Goal: Navigation & Orientation: Find specific page/section

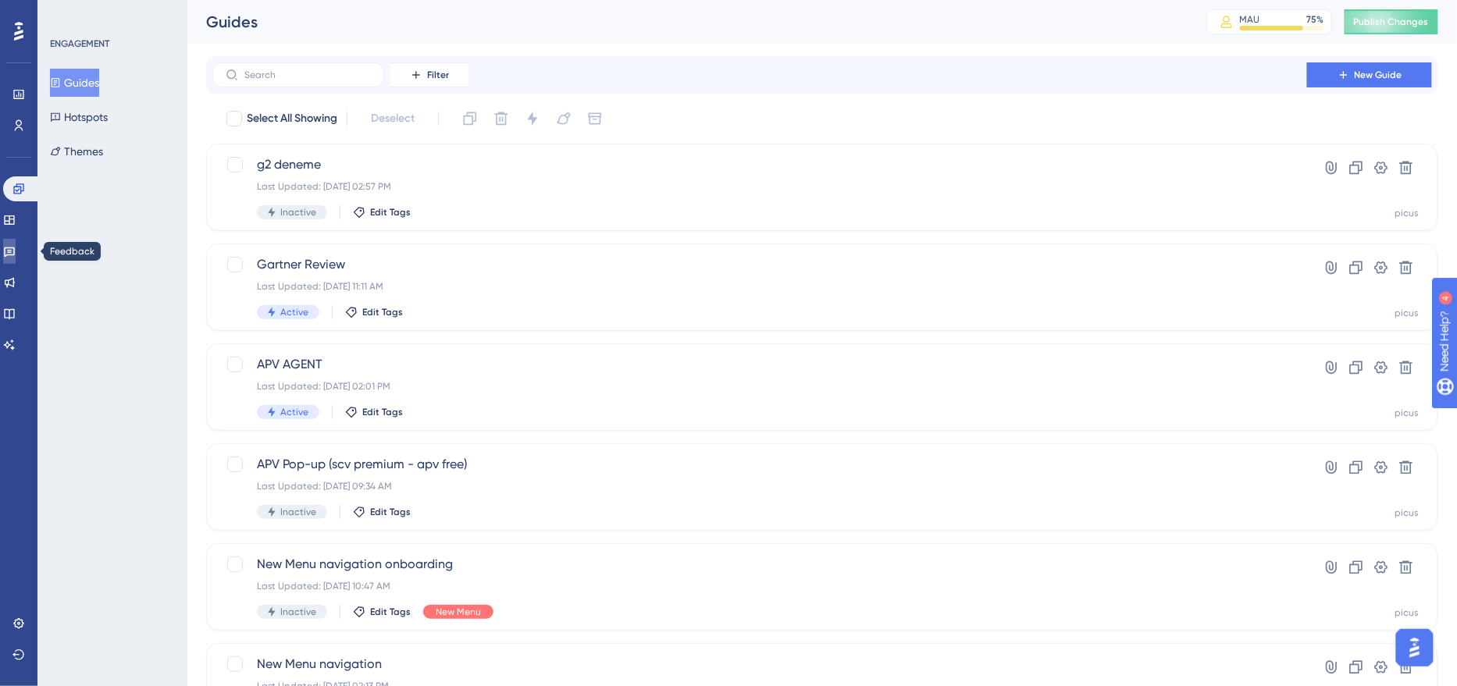
click at [16, 258] on link at bounding box center [9, 251] width 12 height 25
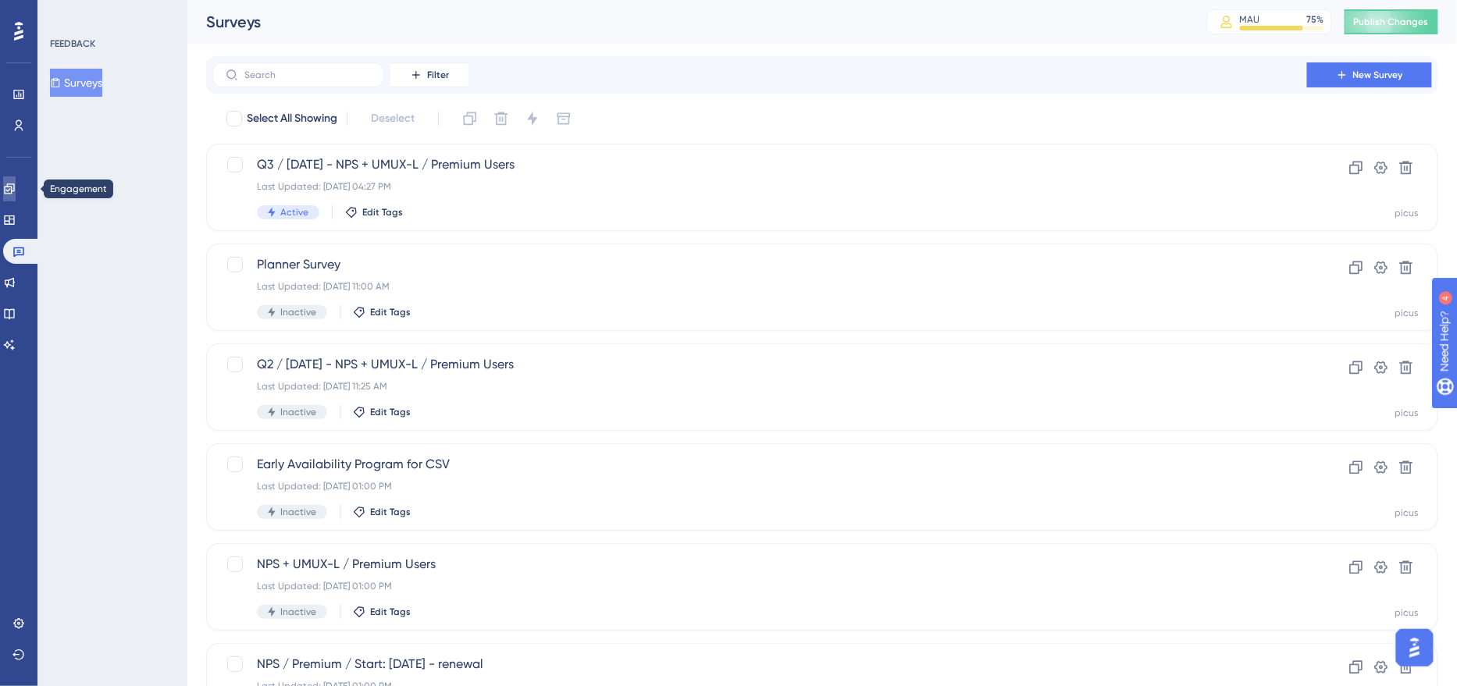
click at [16, 183] on link at bounding box center [9, 188] width 12 height 25
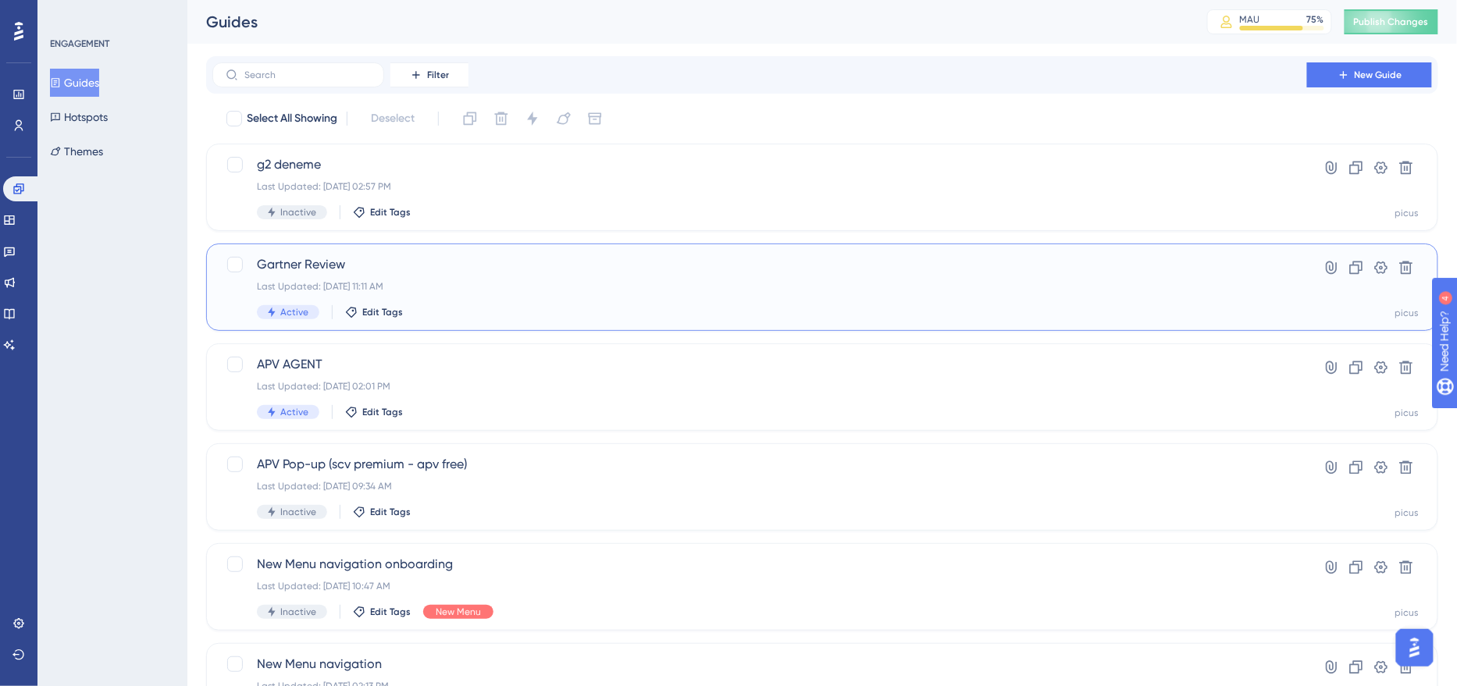
click at [458, 272] on span "Gartner Review" at bounding box center [759, 264] width 1005 height 19
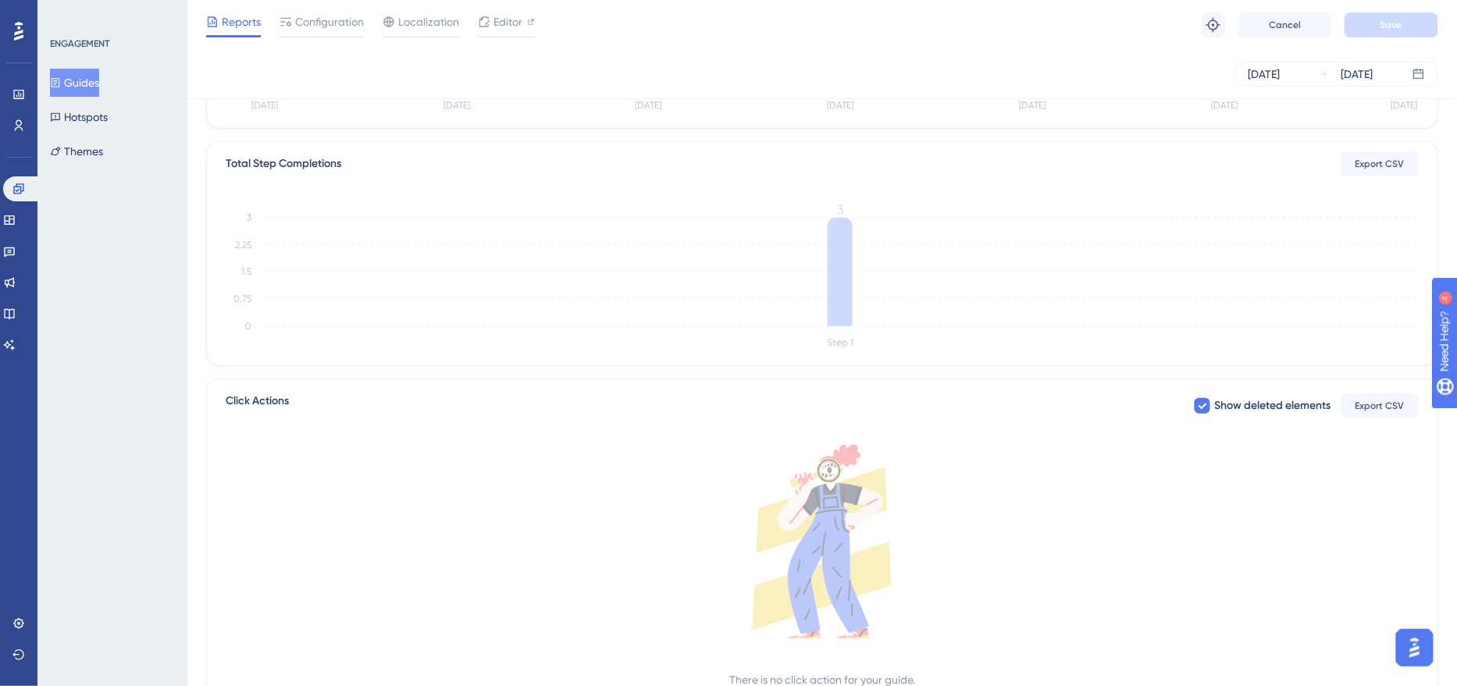
scroll to position [403, 0]
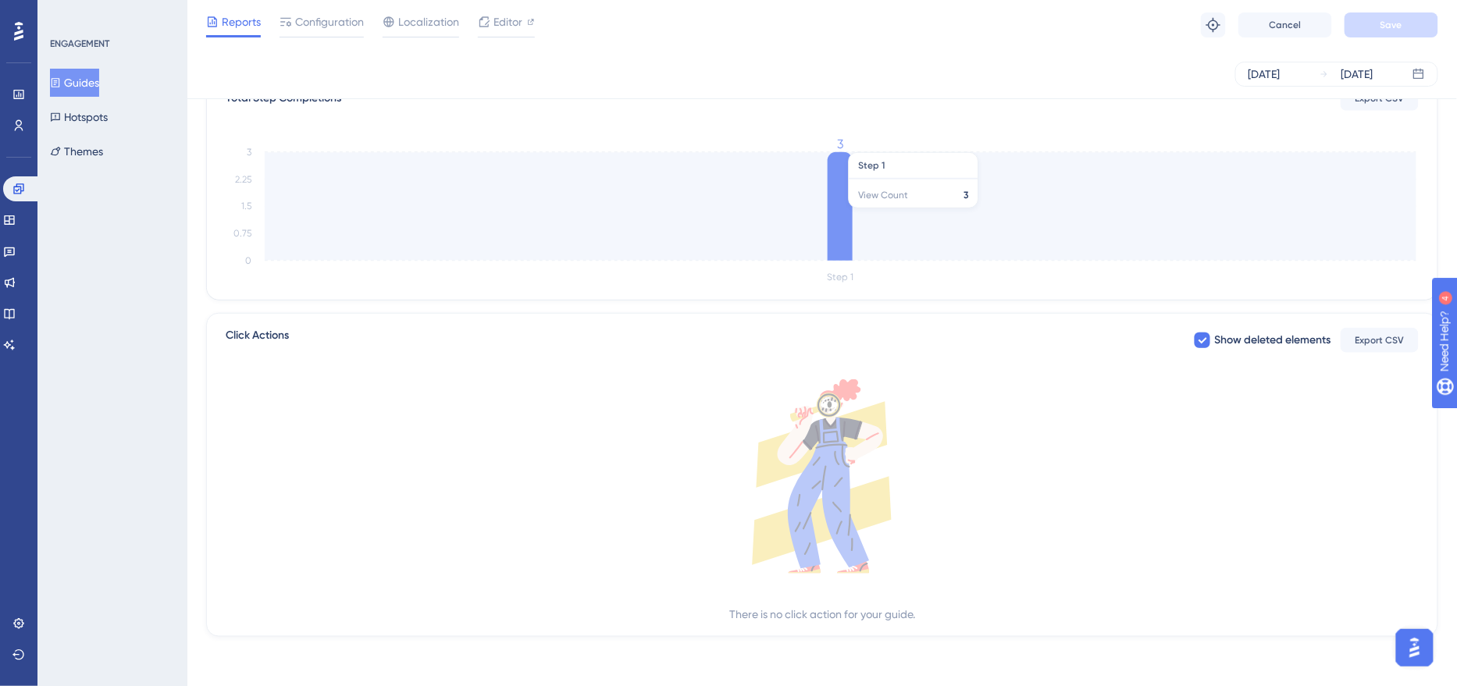
click at [842, 206] on icon at bounding box center [839, 206] width 25 height 109
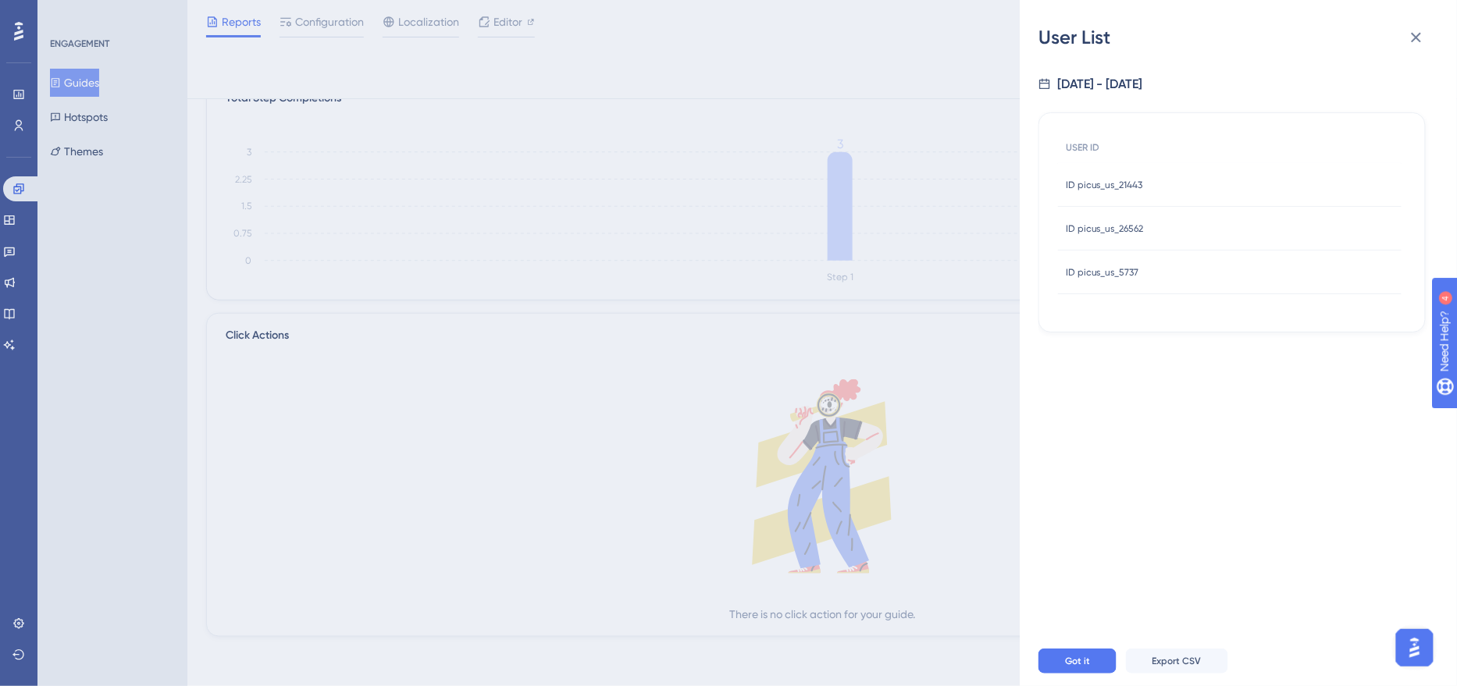
click at [781, 336] on div "User List [DATE] - [DATE] USER ID ID picus_us_21443 ID picus_us_21443 ID picus_…" at bounding box center [728, 343] width 1457 height 686
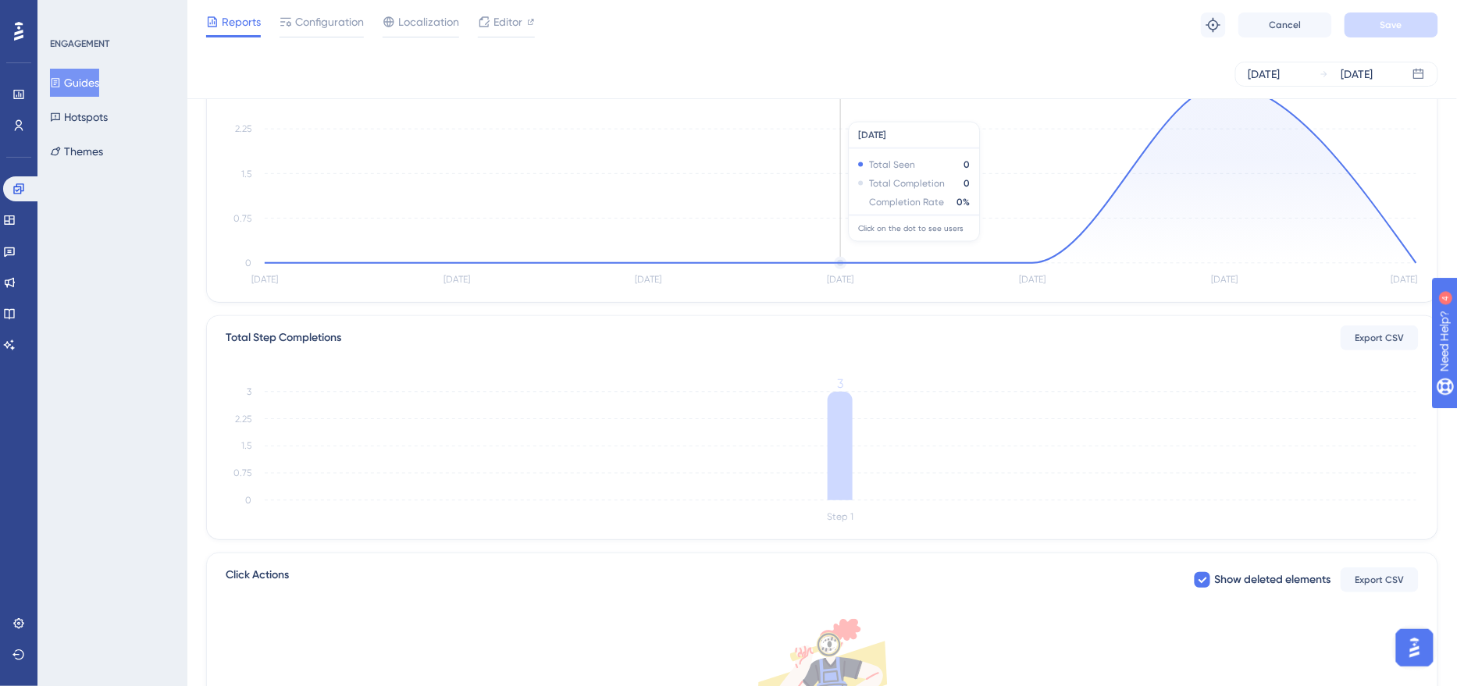
scroll to position [0, 0]
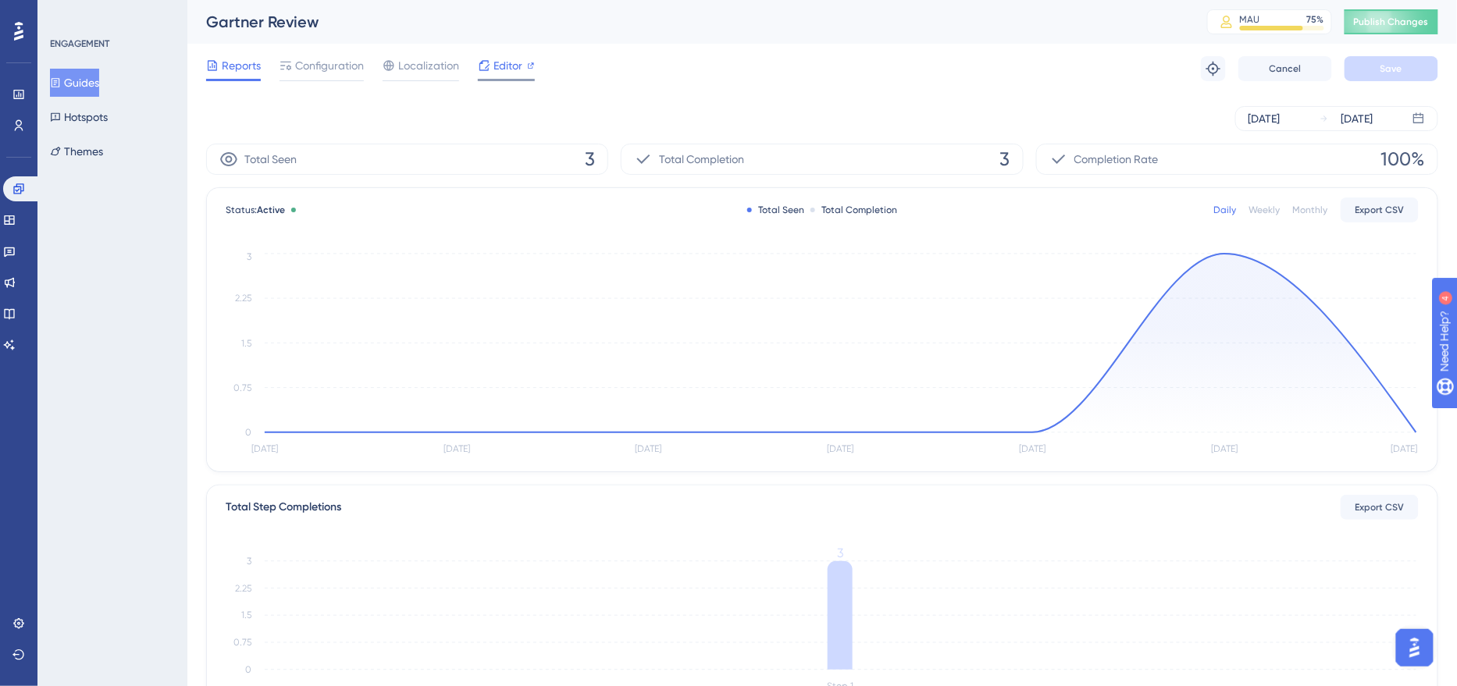
click at [512, 67] on span "Editor" at bounding box center [507, 65] width 29 height 19
